Goal: Task Accomplishment & Management: Complete application form

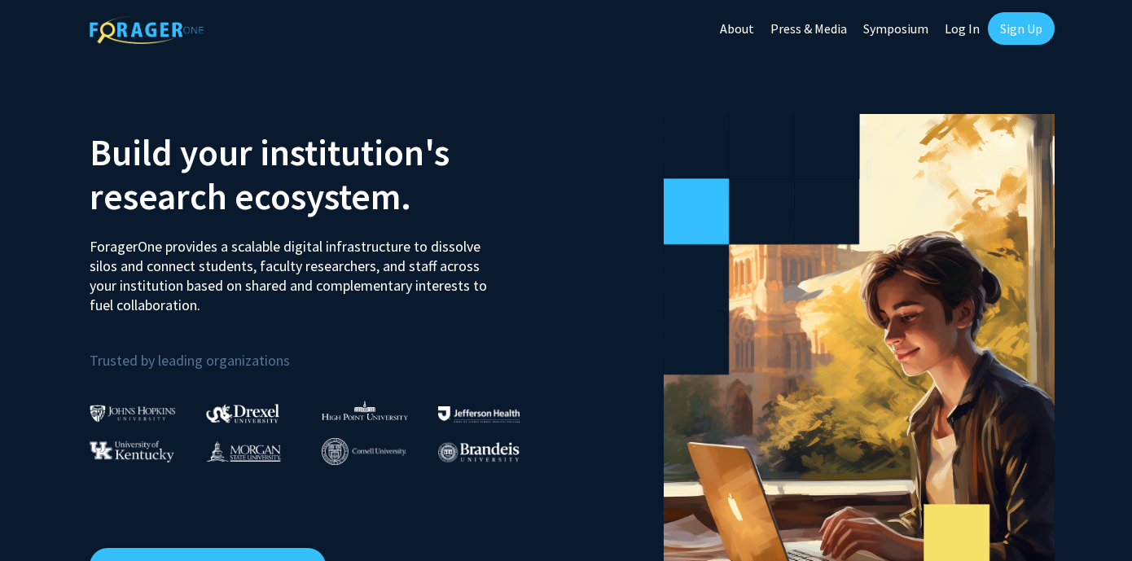
click at [1012, 26] on link "Sign Up" at bounding box center [1021, 28] width 67 height 33
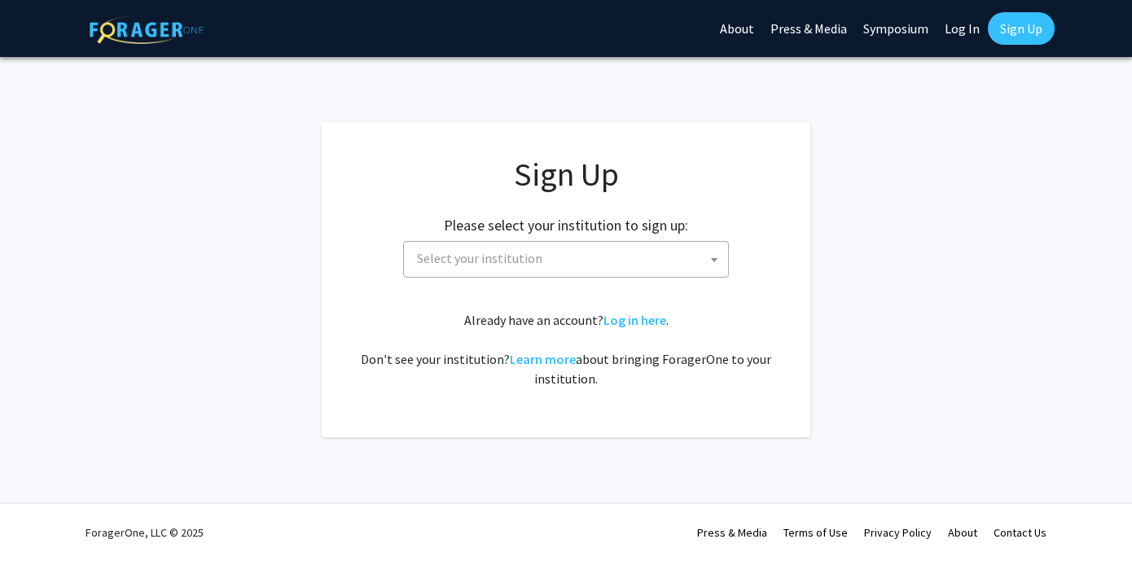
click at [689, 260] on span "Select your institution" at bounding box center [570, 258] width 318 height 33
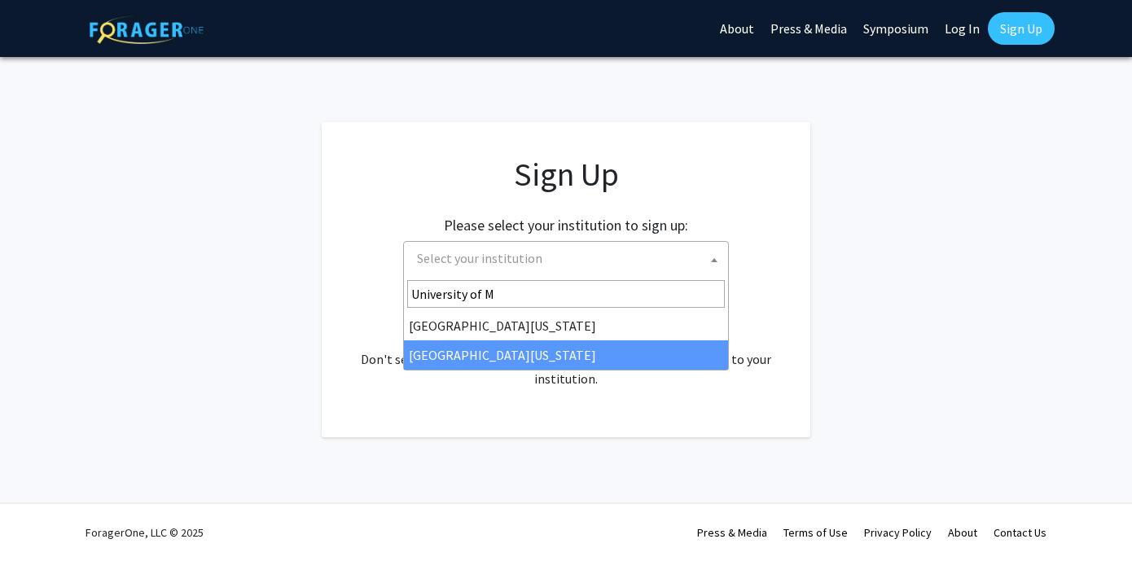
type input "University of M"
select select "33"
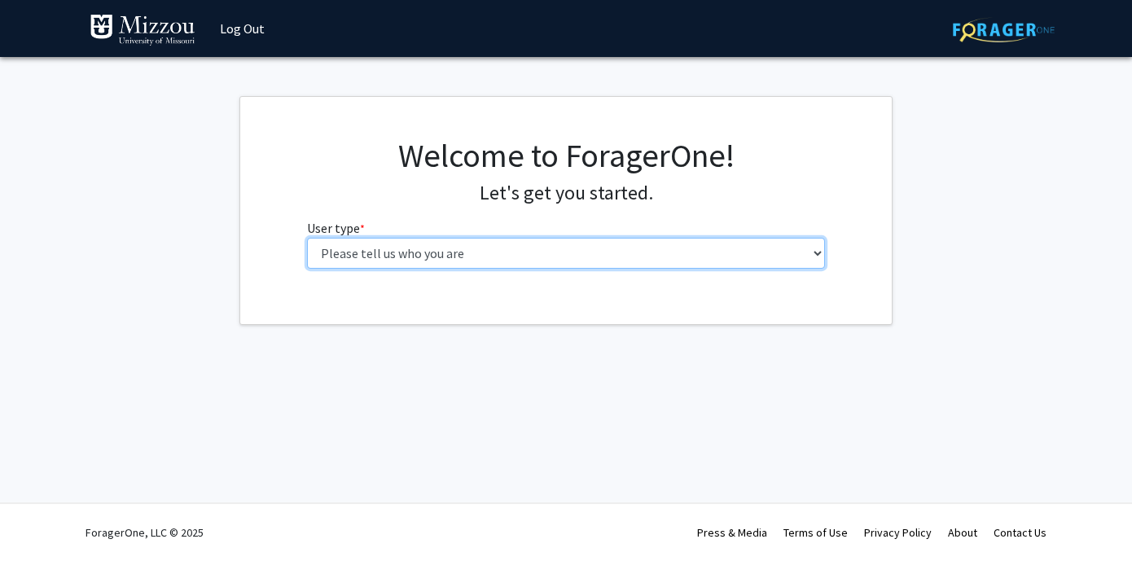
select select "1: undergrad"
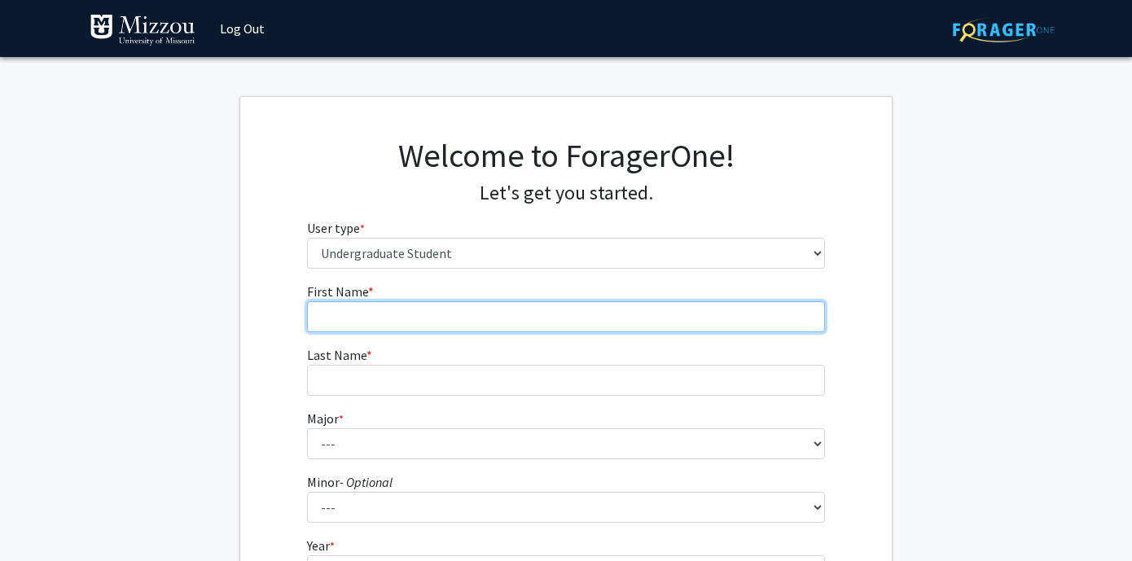
click at [538, 301] on input "First Name * required" at bounding box center [566, 316] width 519 height 31
type input "Max"
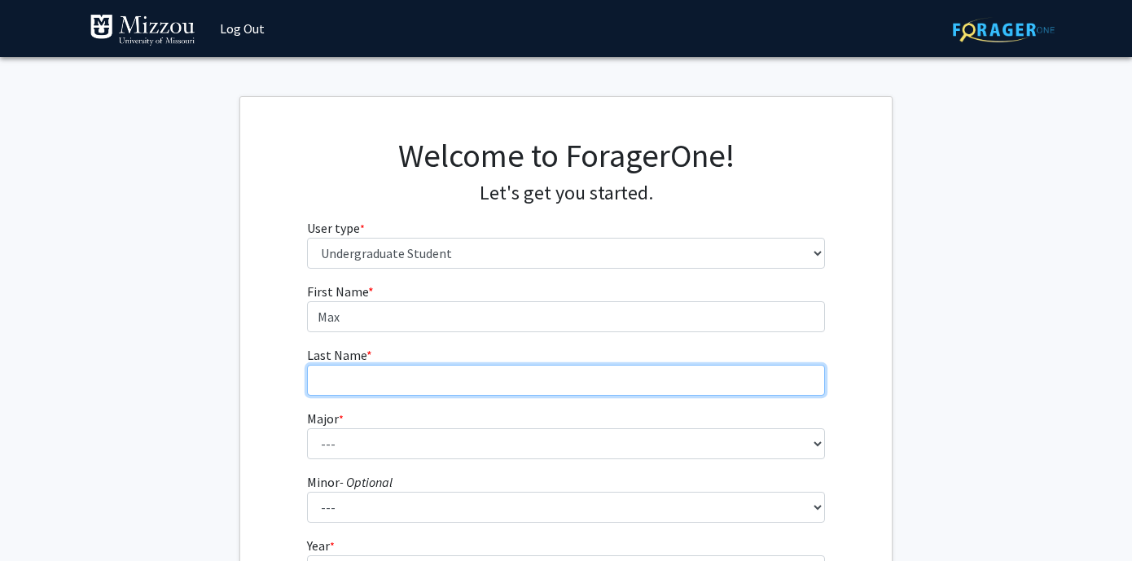
click at [497, 383] on input "Last Name * required" at bounding box center [566, 380] width 519 height 31
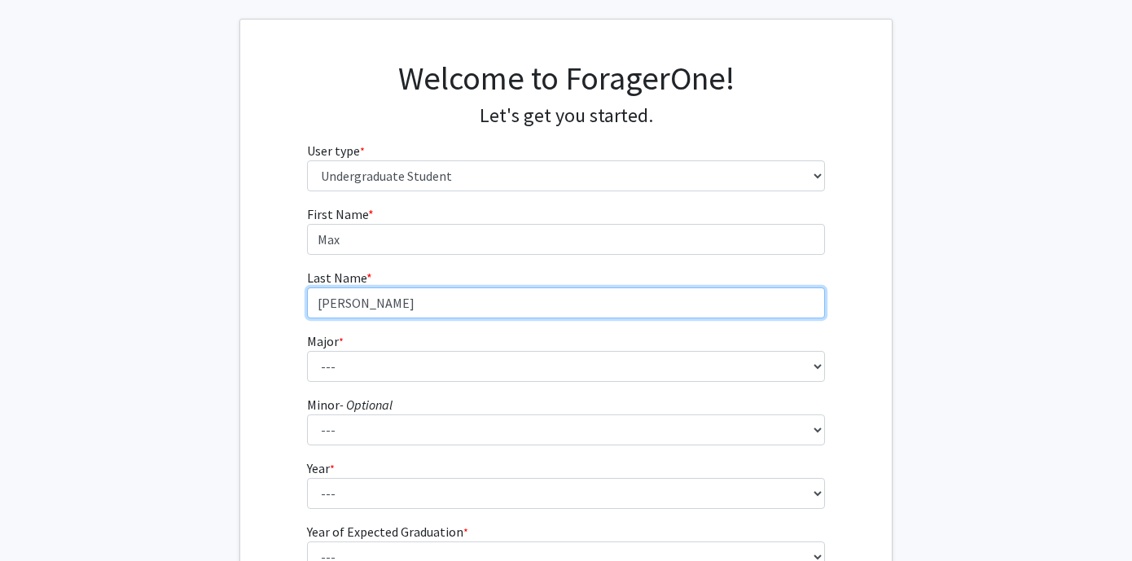
scroll to position [137, 0]
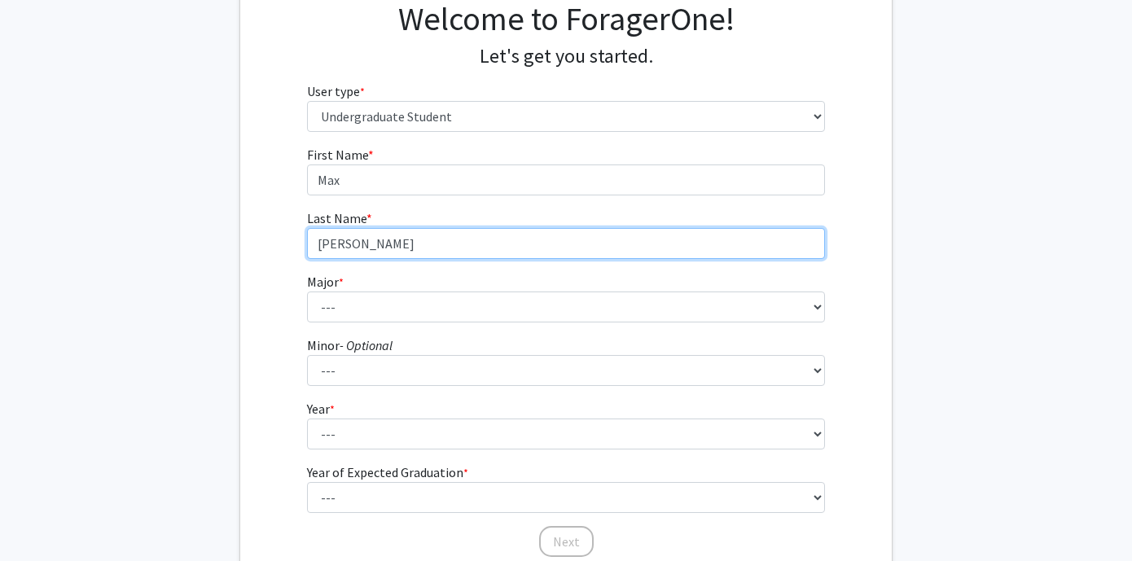
type input "Humphrey"
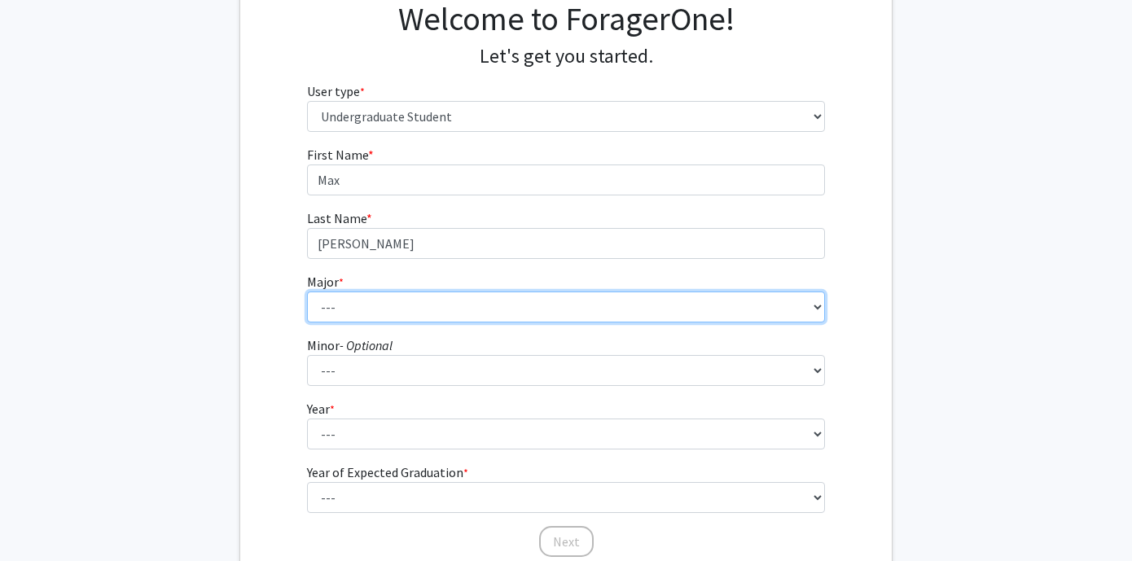
select select "135: 2628"
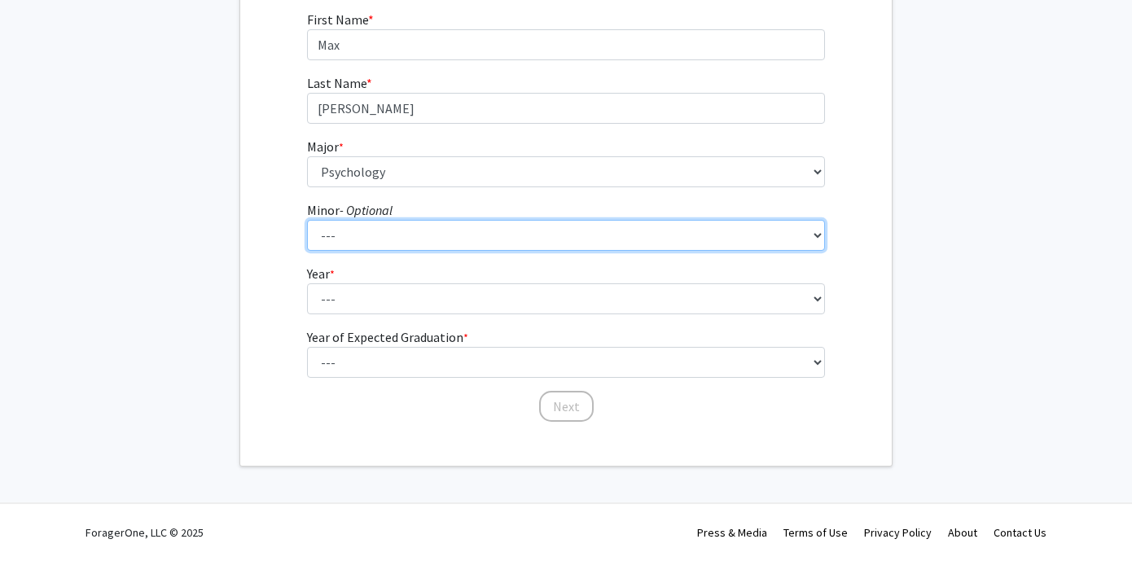
scroll to position [271, 0]
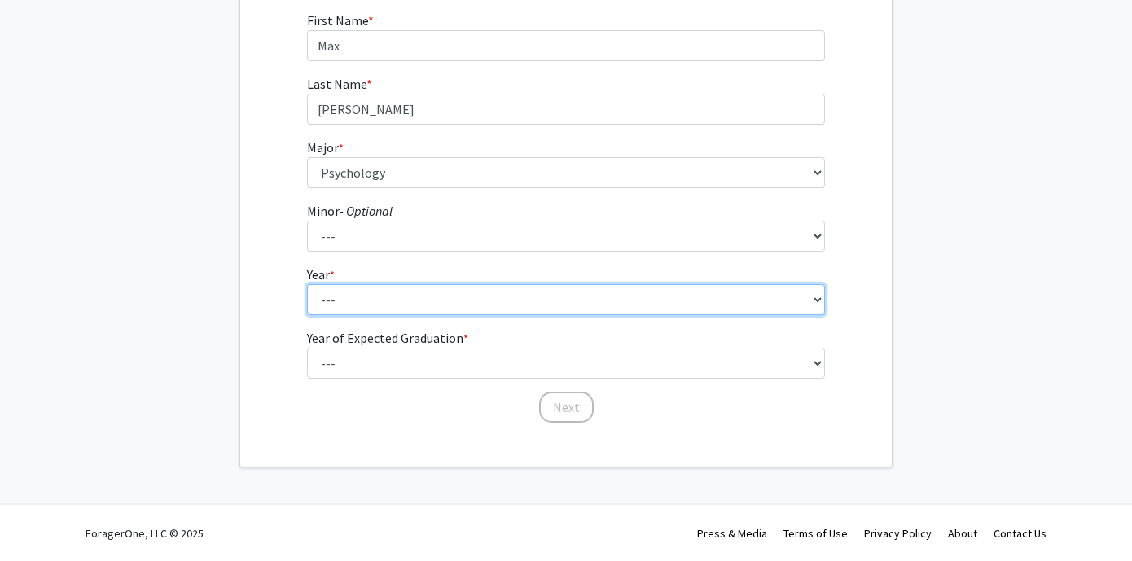
select select "2: sophomore"
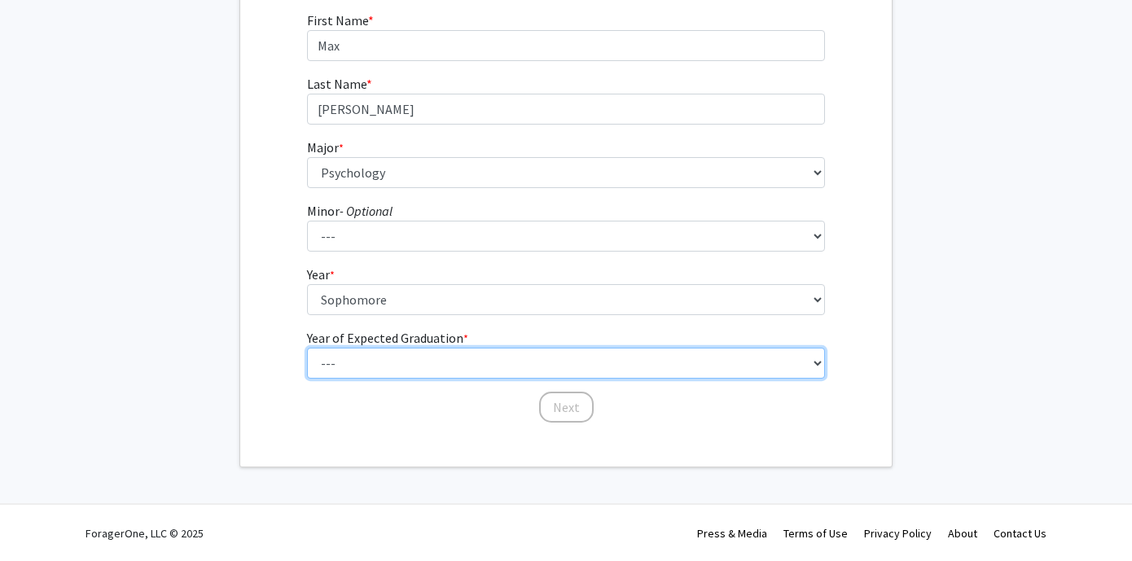
select select "4: 2028"
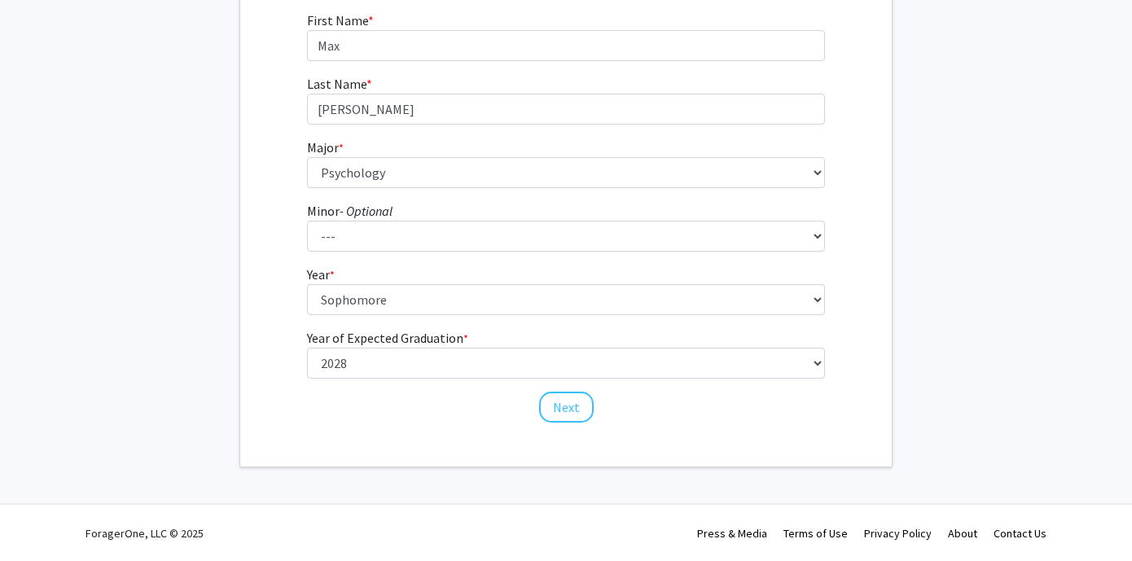
click at [559, 409] on button "Next" at bounding box center [566, 407] width 55 height 31
